Goal: Browse casually: Explore the website without a specific task or goal

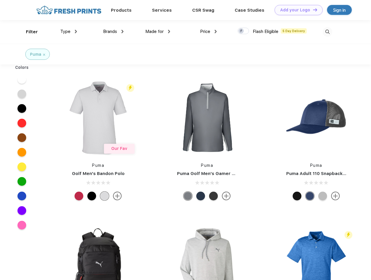
click at [296, 10] on link "Add your Logo Design Tool" at bounding box center [299, 10] width 48 height 10
click at [0, 0] on div "Design Tool" at bounding box center [0, 0] width 0 height 0
click at [313, 10] on link "Add your Logo Design Tool" at bounding box center [299, 10] width 48 height 10
click at [28, 32] on div "Filter" at bounding box center [32, 32] width 12 height 7
click at [69, 31] on span "Type" at bounding box center [65, 31] width 10 height 5
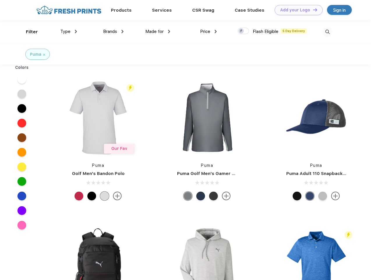
click at [113, 31] on span "Brands" at bounding box center [110, 31] width 14 height 5
click at [158, 31] on span "Made for" at bounding box center [154, 31] width 18 height 5
click at [209, 31] on span "Price" at bounding box center [205, 31] width 10 height 5
click at [243, 31] on div at bounding box center [243, 31] width 11 height 6
click at [241, 31] on input "checkbox" at bounding box center [240, 29] width 4 height 4
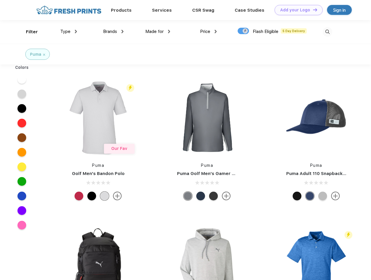
click at [327, 32] on img at bounding box center [328, 32] width 10 height 10
